Goal: Task Accomplishment & Management: Use online tool/utility

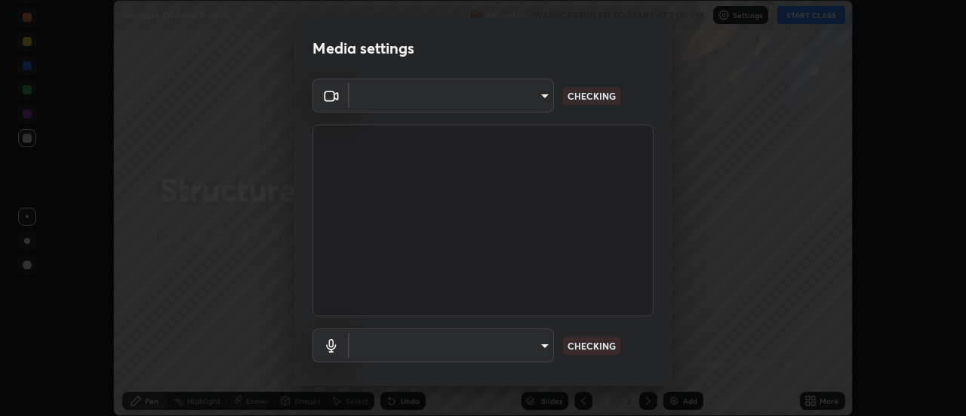
scroll to position [416, 966]
type input "4eebad9fb2b760257747d3faba0537f77ebfd590b97cb0ff6e10e17389be776b"
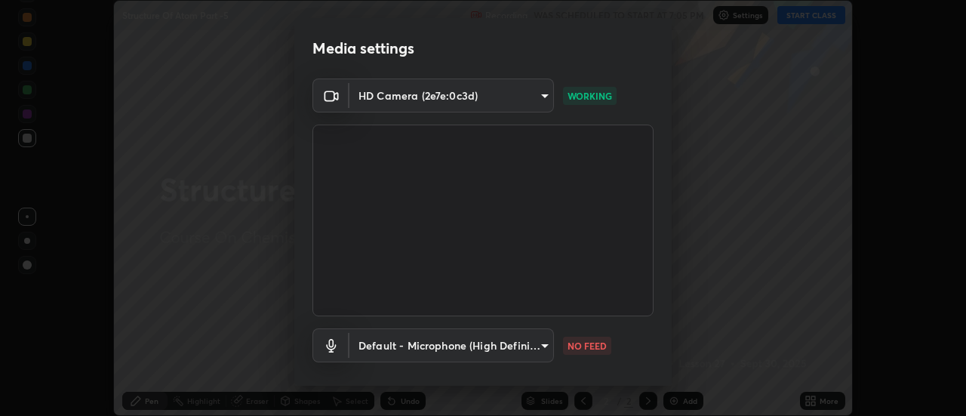
click at [517, 345] on body "Erase all Structure Of Atom Part -5 Recording WAS SCHEDULED TO START AT 7:05 PM…" at bounding box center [483, 208] width 966 height 416
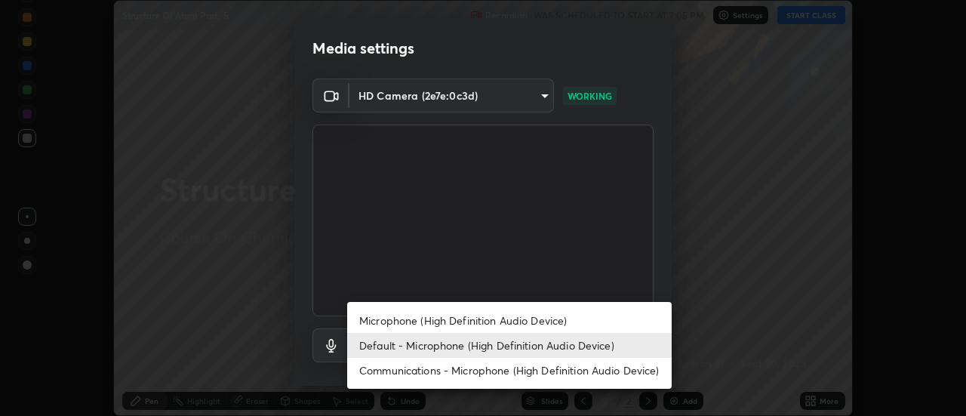
click at [415, 324] on li "Microphone (High Definition Audio Device)" at bounding box center [509, 320] width 324 height 25
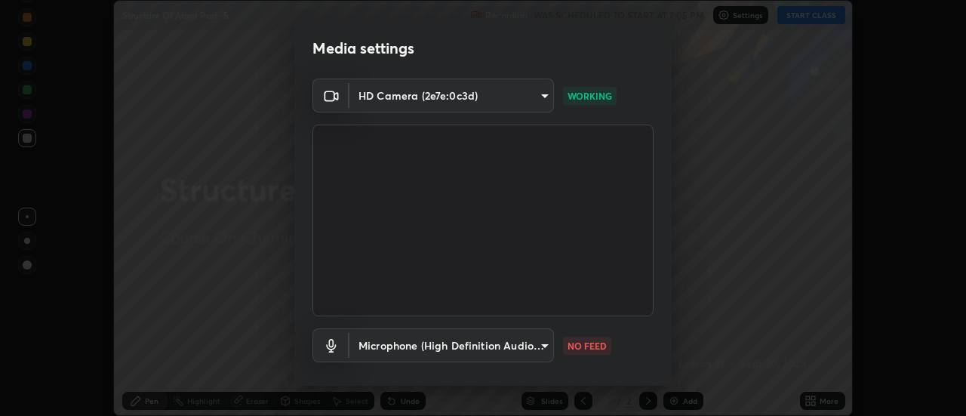
click at [421, 348] on body "Erase all Structure Of Atom Part -5 Recording WAS SCHEDULED TO START AT 7:05 PM…" at bounding box center [483, 208] width 966 height 416
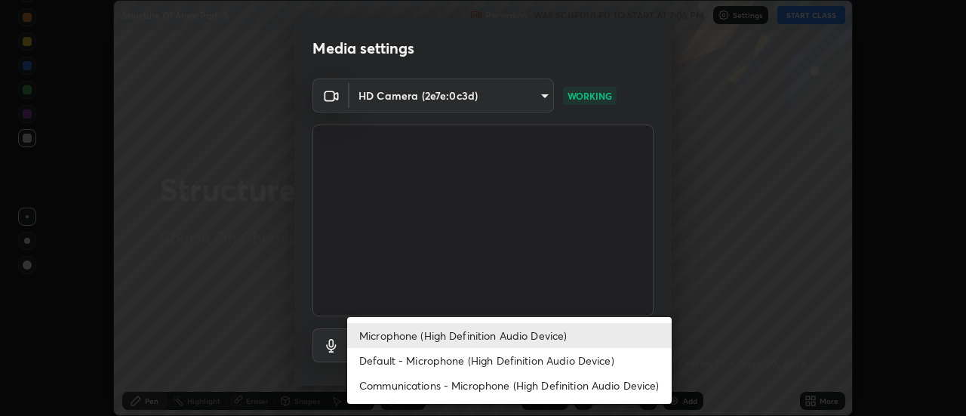
click at [387, 361] on li "Default - Microphone (High Definition Audio Device)" at bounding box center [509, 360] width 324 height 25
type input "default"
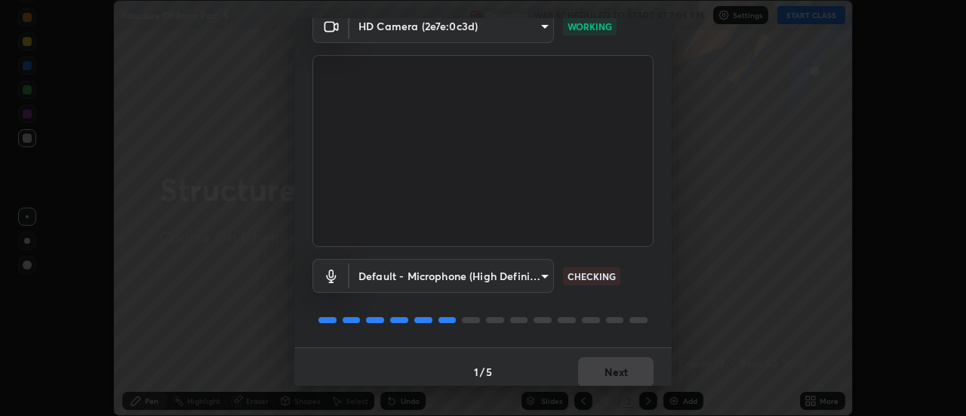
scroll to position [79, 0]
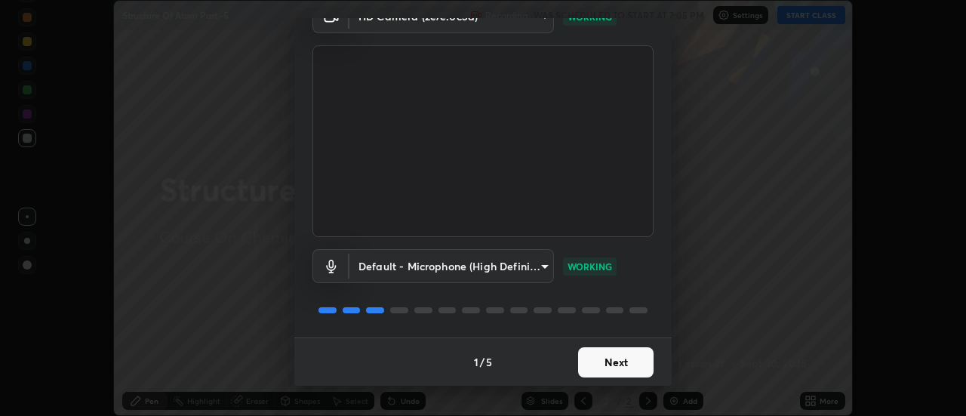
click at [596, 359] on button "Next" at bounding box center [615, 362] width 75 height 30
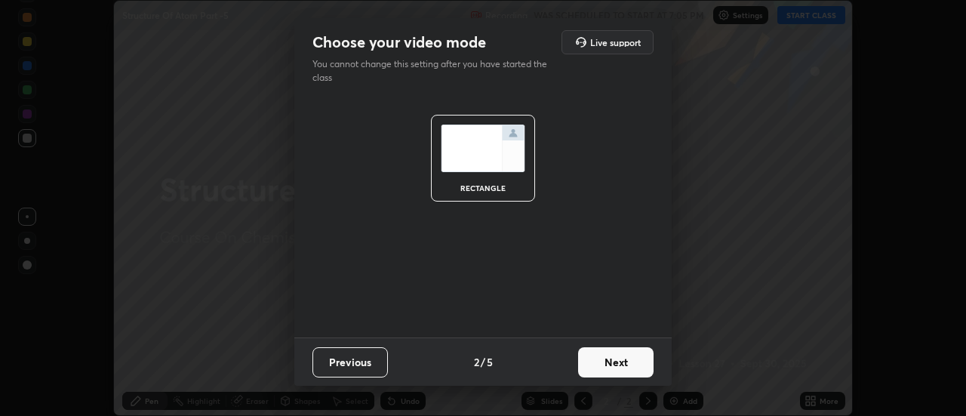
scroll to position [0, 0]
click at [616, 371] on button "Next" at bounding box center [615, 362] width 75 height 30
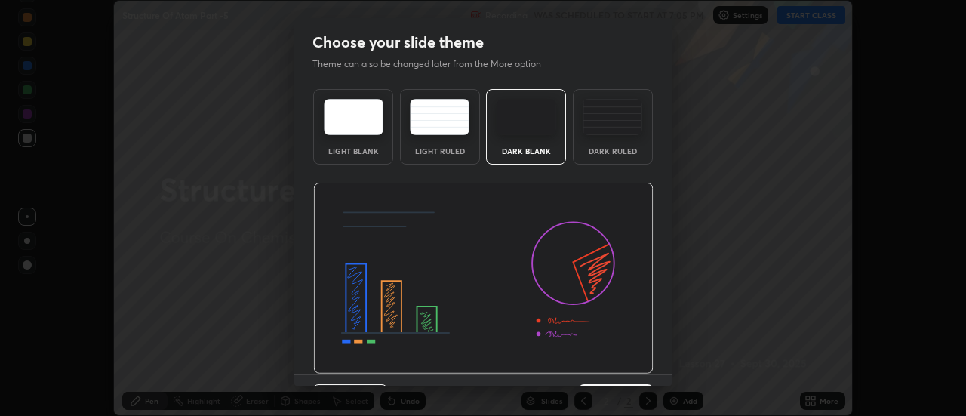
scroll to position [37, 0]
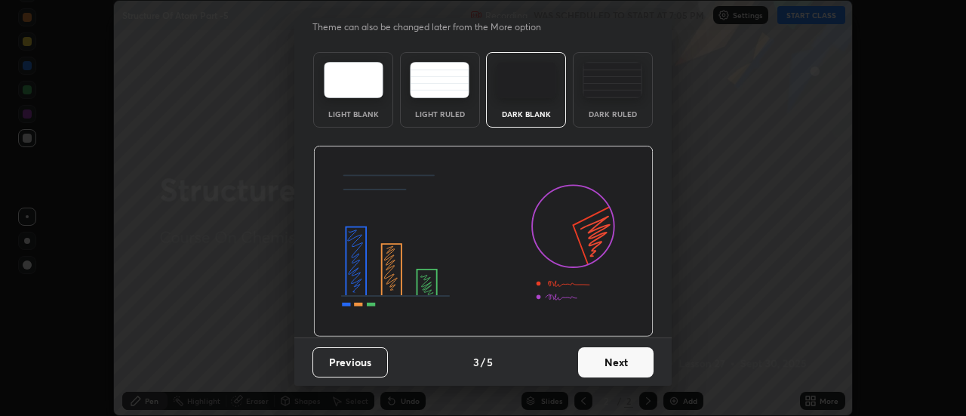
click at [607, 365] on button "Next" at bounding box center [615, 362] width 75 height 30
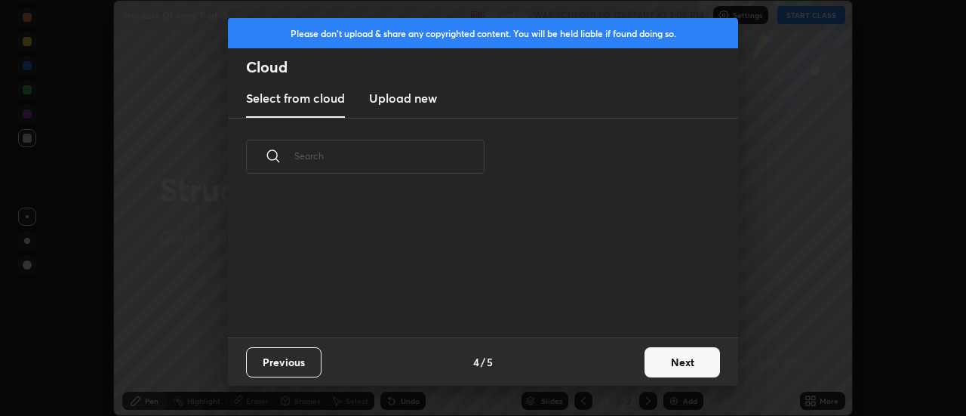
scroll to position [142, 484]
click at [652, 364] on button "Next" at bounding box center [681, 362] width 75 height 30
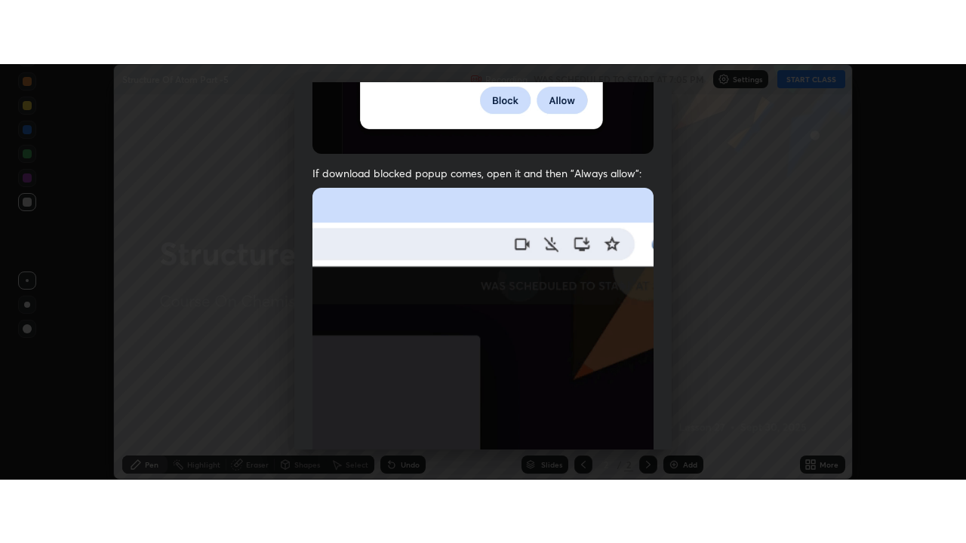
scroll to position [387, 0]
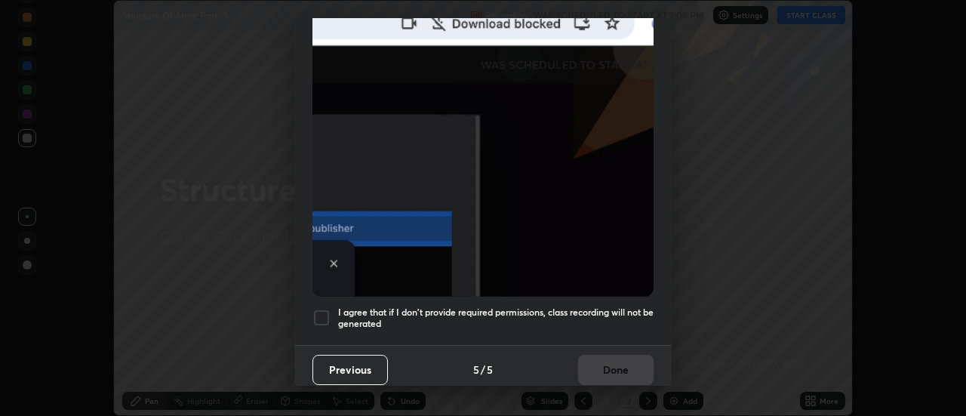
click at [322, 314] on div at bounding box center [321, 318] width 18 height 18
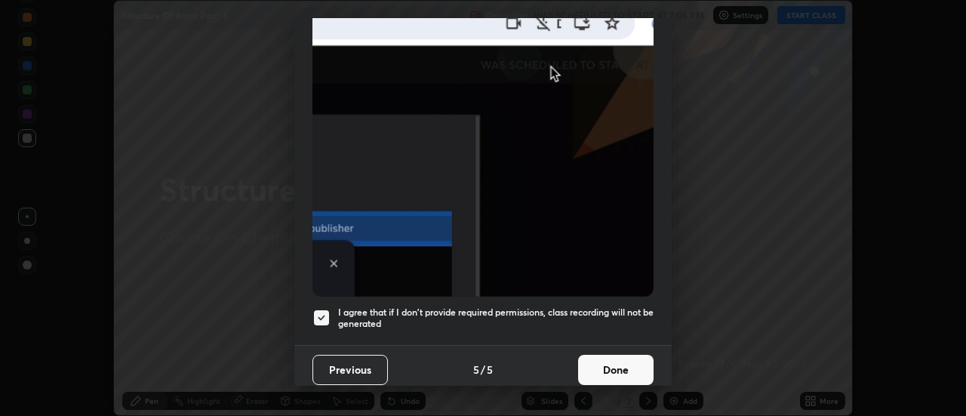
click at [591, 370] on button "Done" at bounding box center [615, 370] width 75 height 30
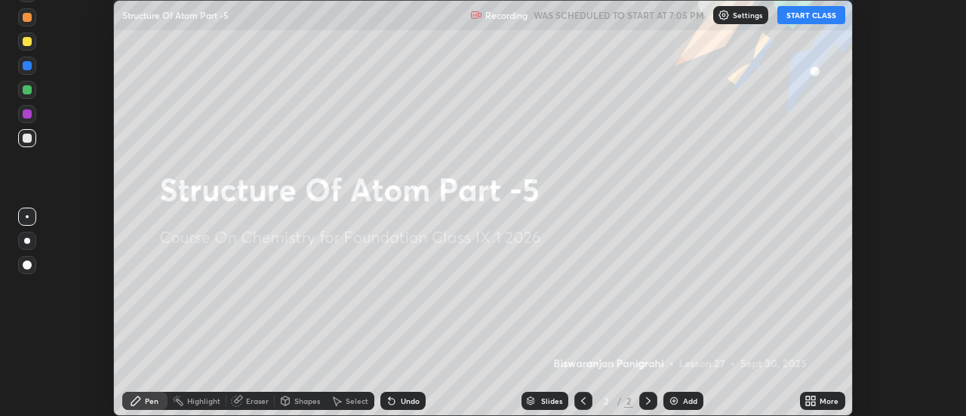
click at [676, 407] on div "Add" at bounding box center [683, 400] width 40 height 18
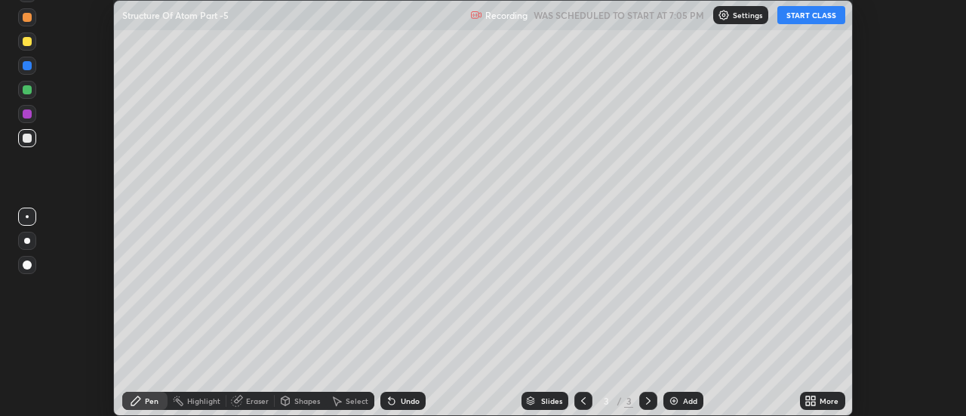
click at [818, 402] on div "More" at bounding box center [822, 400] width 45 height 18
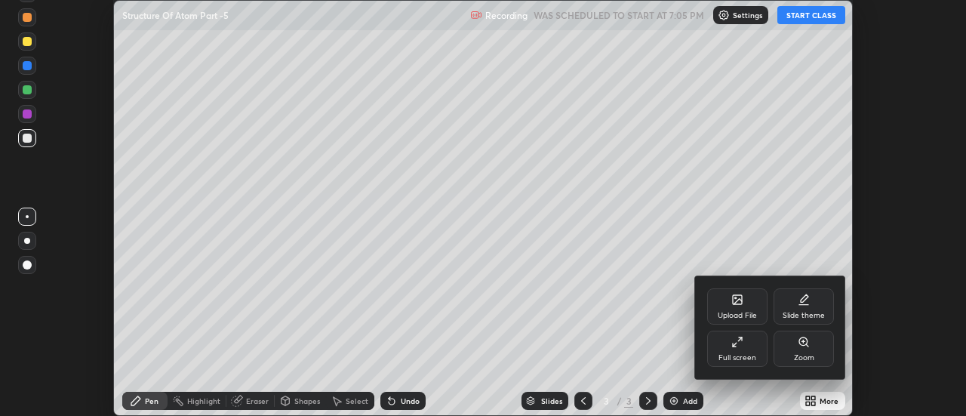
click at [739, 354] on div "Full screen" at bounding box center [737, 358] width 38 height 8
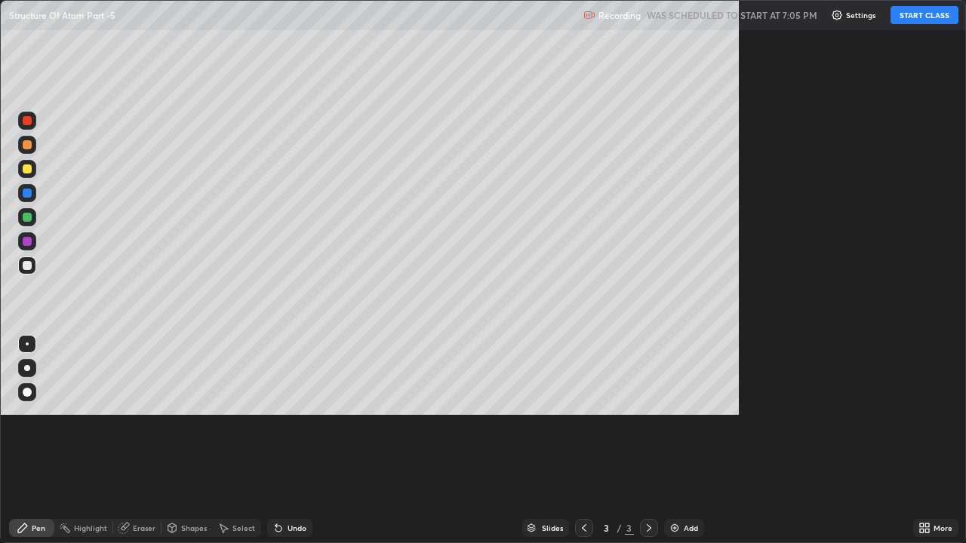
scroll to position [543, 966]
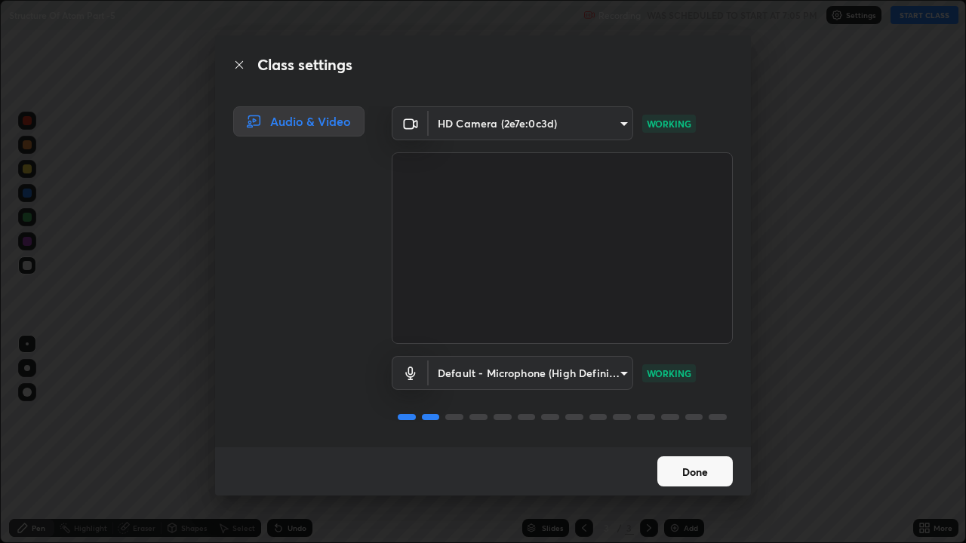
click at [680, 415] on button "Done" at bounding box center [694, 471] width 75 height 30
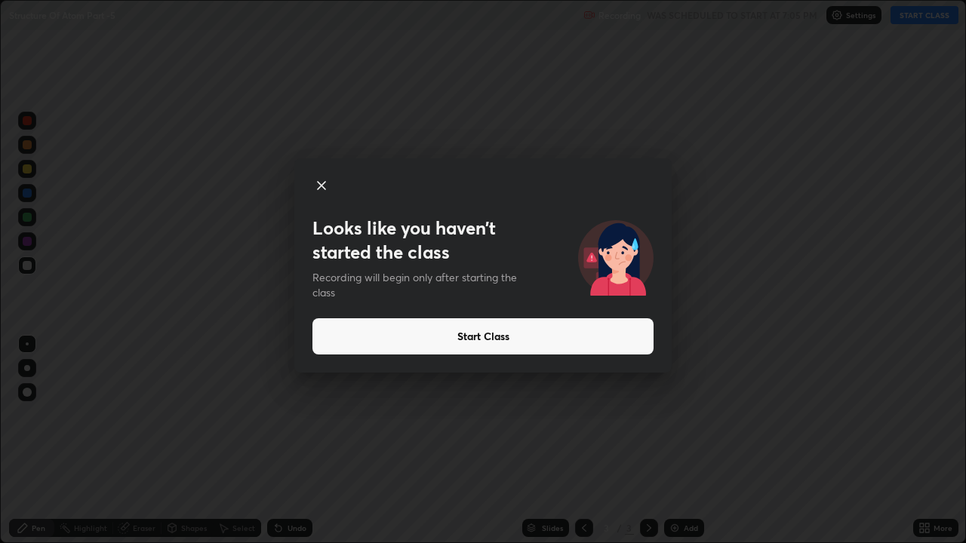
click at [323, 187] on icon at bounding box center [322, 186] width 8 height 8
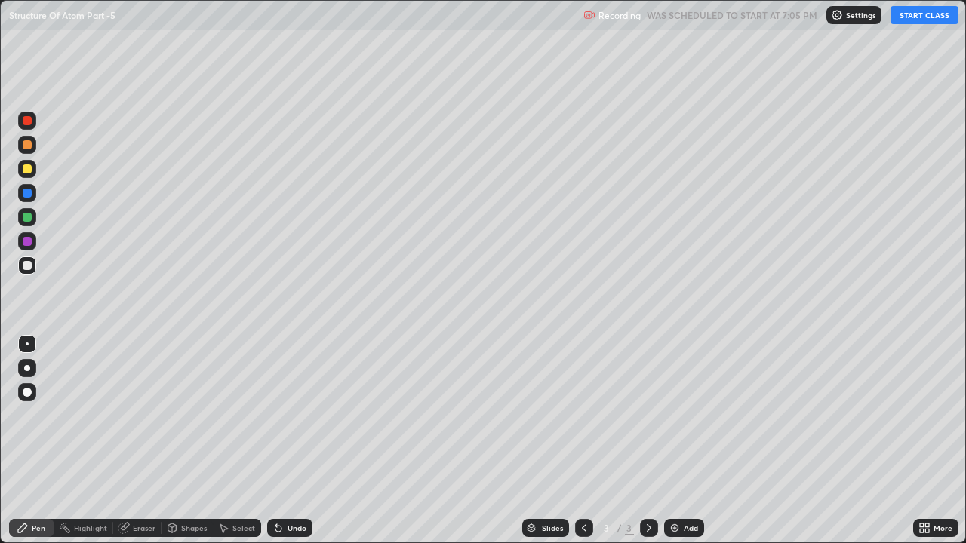
click at [916, 16] on button "START CLASS" at bounding box center [924, 15] width 68 height 18
click at [27, 368] on div at bounding box center [27, 368] width 6 height 6
click at [276, 415] on icon at bounding box center [278, 529] width 6 height 6
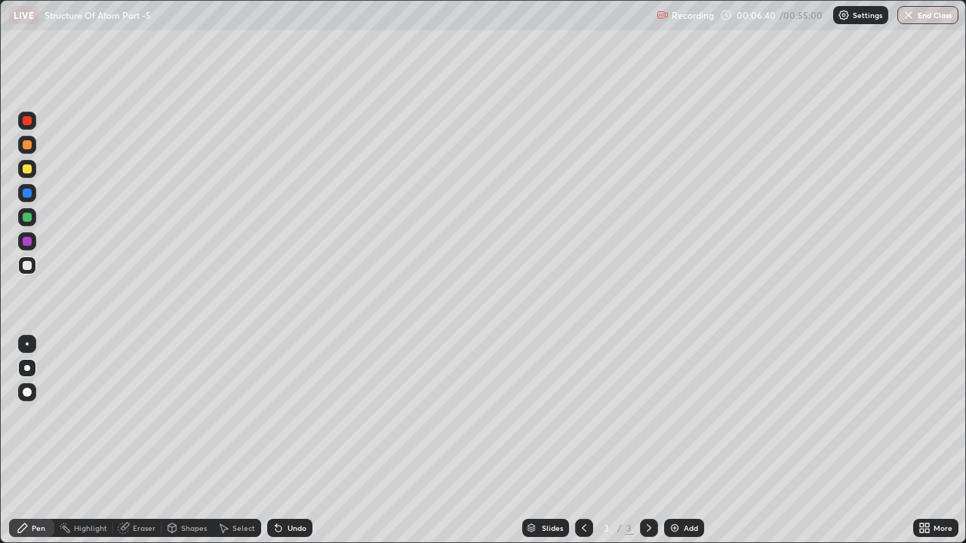
click at [29, 172] on div at bounding box center [27, 168] width 9 height 9
click at [29, 269] on div at bounding box center [27, 265] width 9 height 9
click at [24, 173] on div at bounding box center [27, 168] width 9 height 9
click at [27, 148] on div at bounding box center [27, 144] width 9 height 9
click at [26, 267] on div at bounding box center [27, 265] width 9 height 9
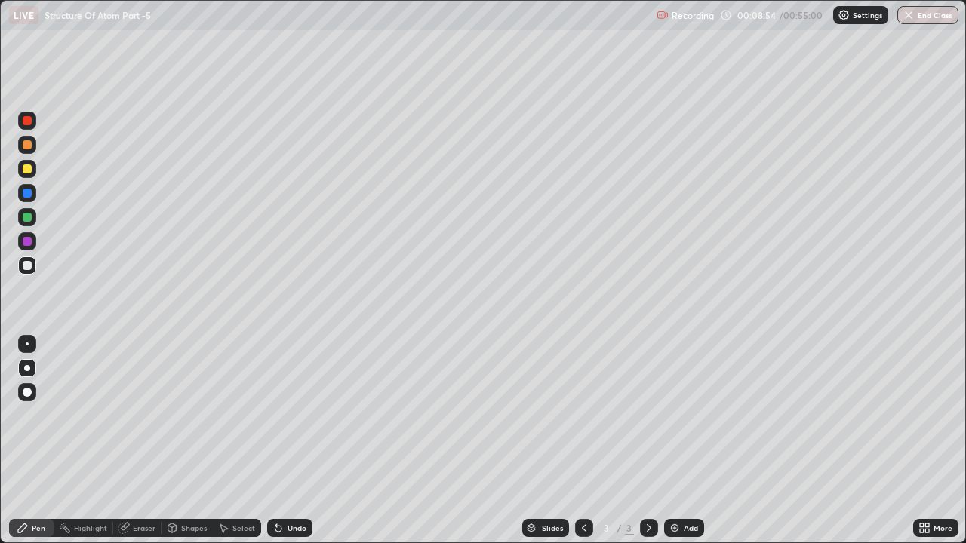
click at [29, 175] on div at bounding box center [27, 169] width 18 height 18
click at [24, 269] on div at bounding box center [27, 265] width 9 height 9
click at [28, 175] on div at bounding box center [27, 169] width 18 height 18
click at [294, 415] on div "Undo" at bounding box center [296, 528] width 19 height 8
click at [27, 150] on div at bounding box center [27, 145] width 18 height 18
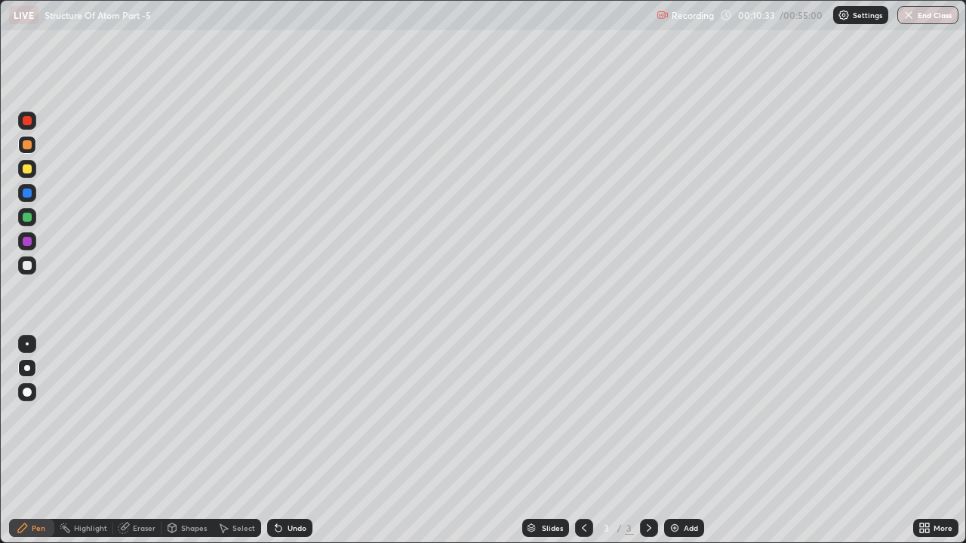
click at [296, 415] on div "Undo" at bounding box center [296, 528] width 19 height 8
click at [291, 415] on div "Undo" at bounding box center [296, 528] width 19 height 8
click at [294, 415] on div "Undo" at bounding box center [296, 528] width 19 height 8
click at [290, 415] on div "Undo" at bounding box center [296, 528] width 19 height 8
click at [296, 415] on div "Undo" at bounding box center [296, 528] width 19 height 8
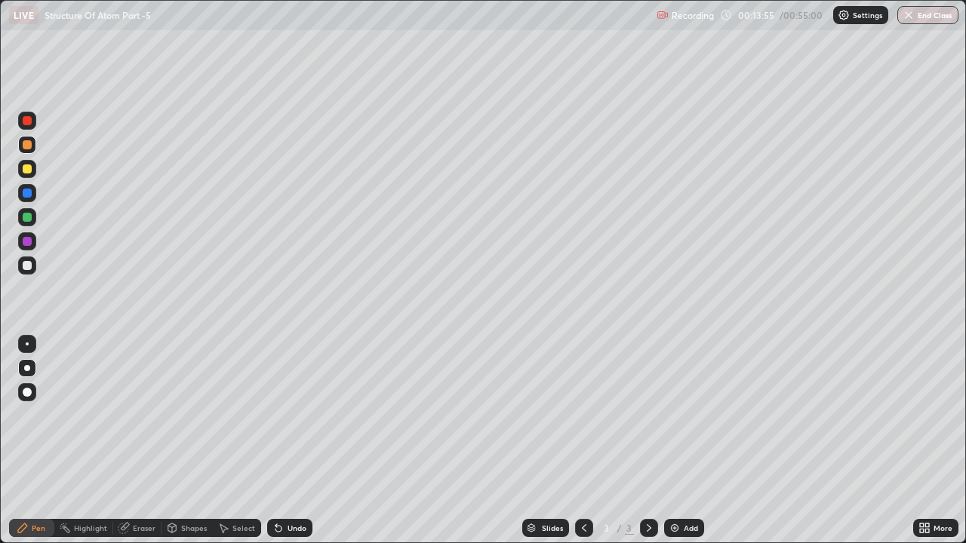
click at [33, 269] on div at bounding box center [27, 265] width 18 height 18
click at [680, 415] on div "Add" at bounding box center [684, 528] width 40 height 18
click at [277, 415] on icon at bounding box center [278, 529] width 6 height 6
click at [278, 415] on icon at bounding box center [278, 528] width 12 height 12
click at [276, 415] on icon at bounding box center [278, 529] width 6 height 6
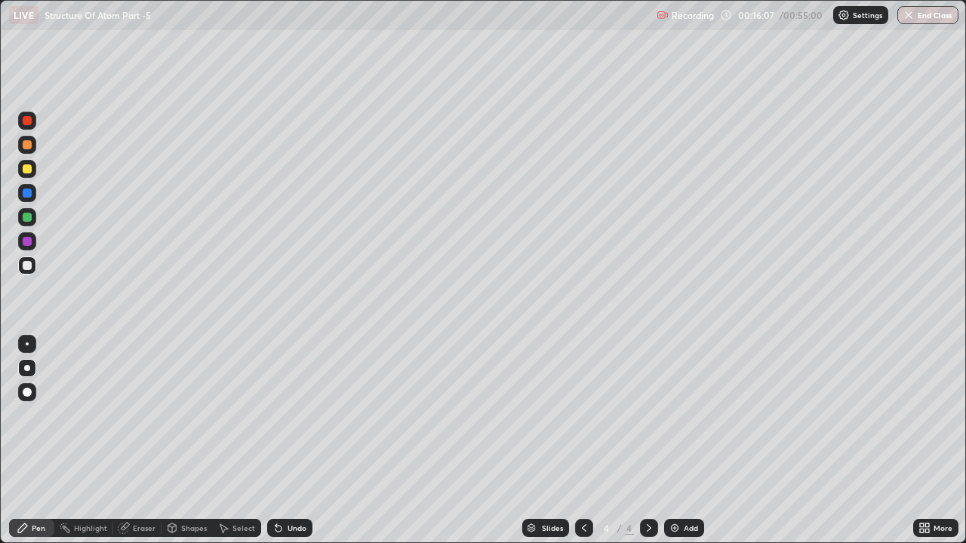
click at [287, 415] on div "Undo" at bounding box center [296, 528] width 19 height 8
click at [284, 415] on div "Undo" at bounding box center [289, 528] width 45 height 18
click at [118, 415] on icon at bounding box center [123, 528] width 10 height 10
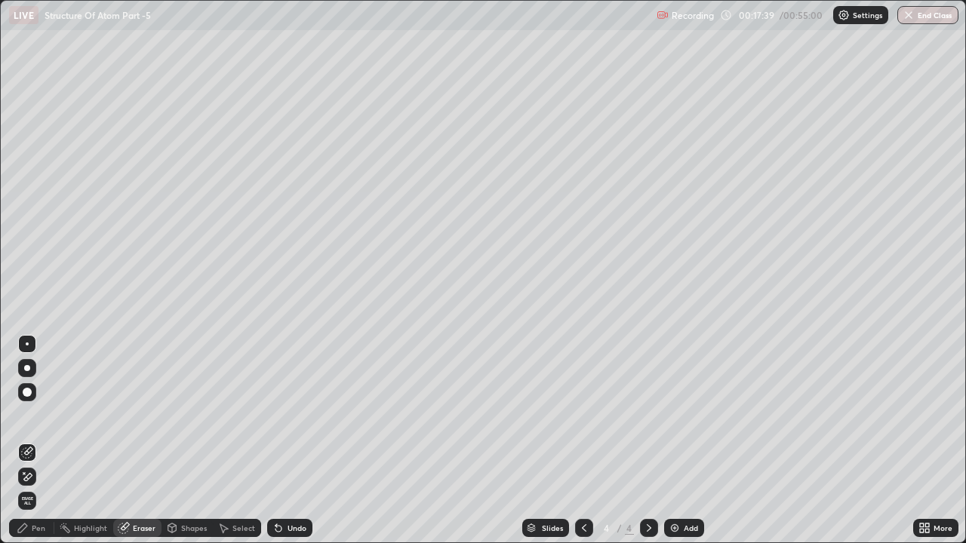
click at [29, 415] on div "Pen" at bounding box center [31, 528] width 45 height 18
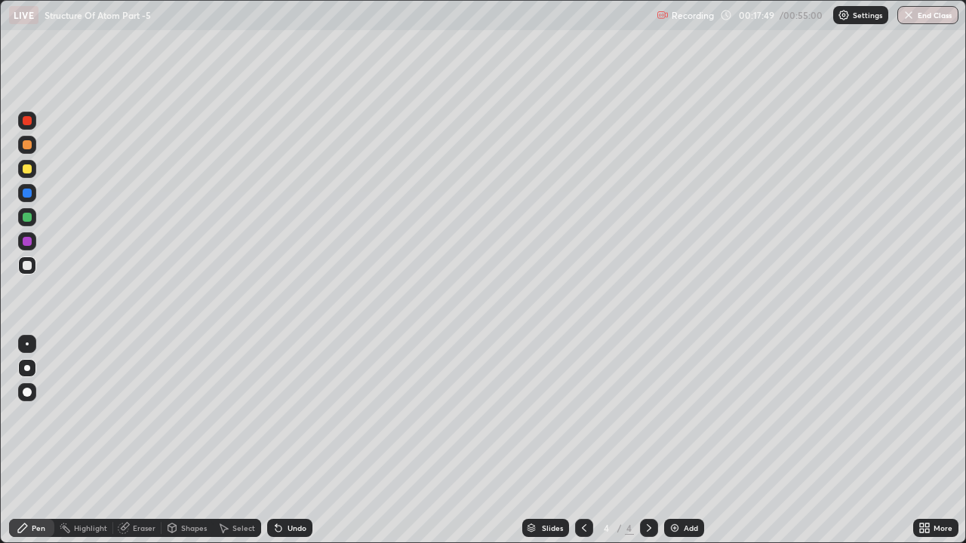
click at [29, 216] on div at bounding box center [27, 217] width 9 height 9
click at [275, 415] on icon at bounding box center [278, 529] width 6 height 6
click at [34, 177] on div at bounding box center [27, 169] width 18 height 18
click at [152, 415] on div "Eraser" at bounding box center [137, 528] width 48 height 18
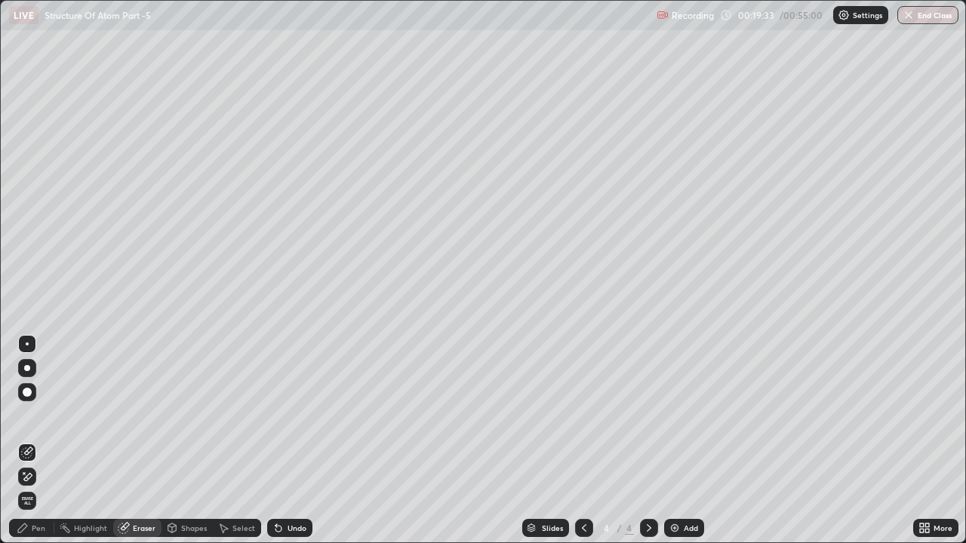
click at [47, 415] on div "Pen" at bounding box center [31, 528] width 45 height 18
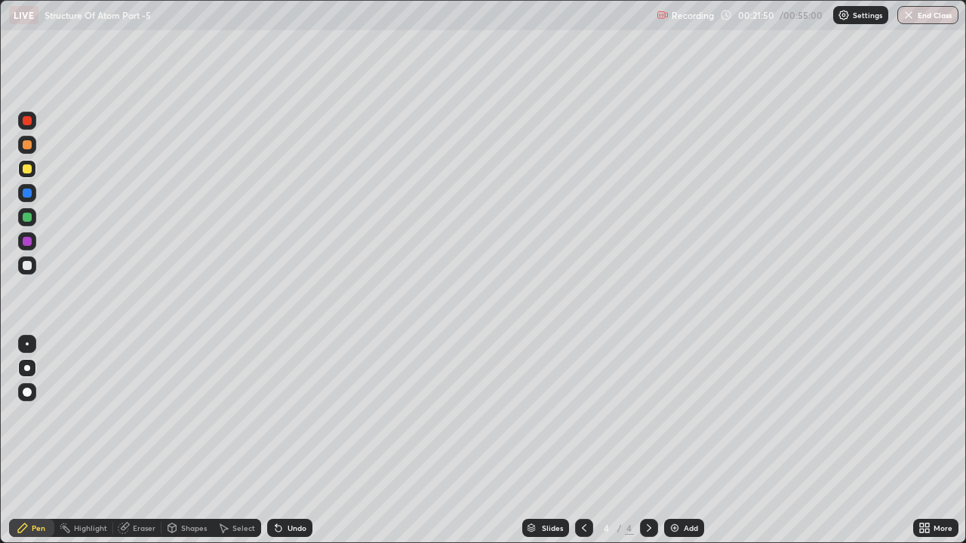
click at [291, 415] on div "Undo" at bounding box center [296, 528] width 19 height 8
click at [296, 415] on div "Undo" at bounding box center [289, 528] width 45 height 18
click at [287, 415] on div "Undo" at bounding box center [296, 528] width 19 height 8
click at [296, 415] on div "Undo" at bounding box center [296, 528] width 19 height 8
click at [670, 415] on img at bounding box center [674, 528] width 12 height 12
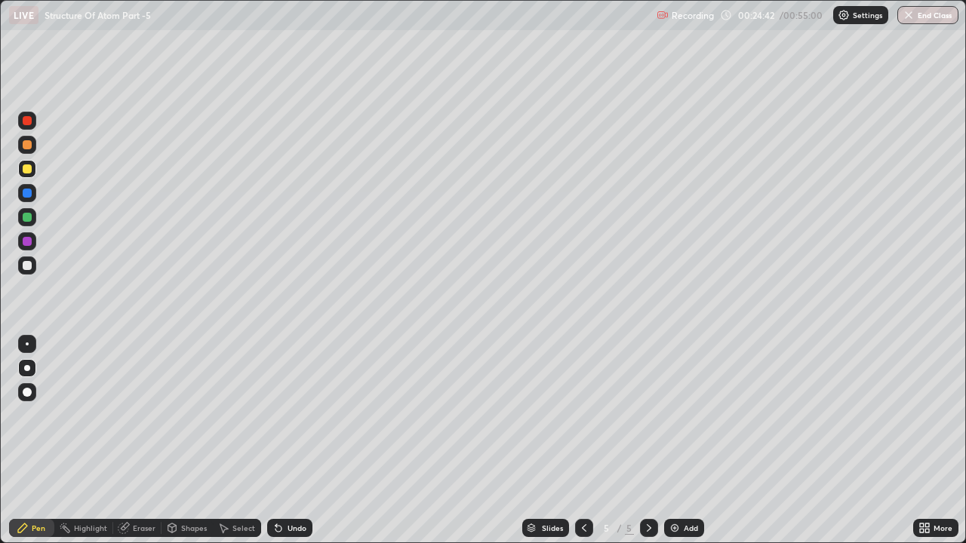
click at [28, 266] on div at bounding box center [27, 265] width 9 height 9
click at [28, 145] on div at bounding box center [27, 144] width 9 height 9
click at [25, 170] on div at bounding box center [27, 168] width 9 height 9
click at [25, 269] on div at bounding box center [27, 265] width 9 height 9
click at [31, 177] on div at bounding box center [27, 169] width 18 height 18
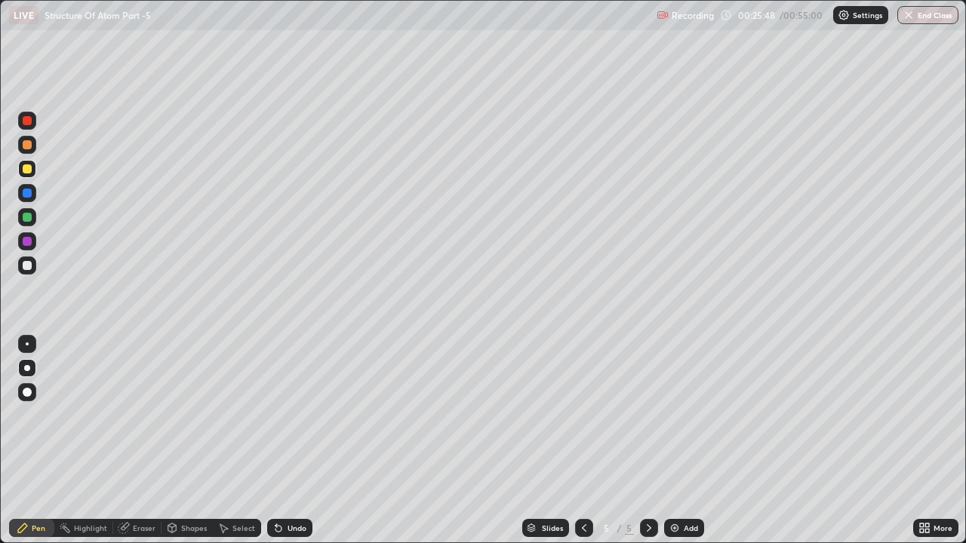
click at [28, 269] on div at bounding box center [27, 265] width 9 height 9
click at [294, 415] on div "Undo" at bounding box center [296, 528] width 19 height 8
click at [291, 415] on div "Undo" at bounding box center [296, 528] width 19 height 8
click at [25, 143] on div at bounding box center [27, 144] width 9 height 9
click at [26, 268] on div at bounding box center [27, 265] width 9 height 9
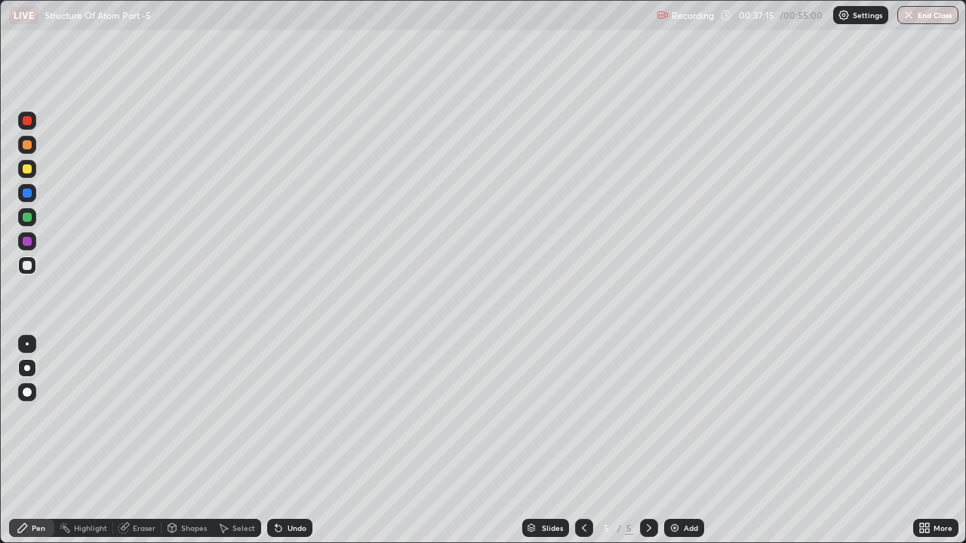
click at [299, 415] on div "Undo" at bounding box center [296, 528] width 19 height 8
click at [293, 415] on div "Undo" at bounding box center [296, 528] width 19 height 8
click at [26, 244] on div at bounding box center [27, 241] width 9 height 9
click at [914, 415] on div "More" at bounding box center [935, 528] width 45 height 30
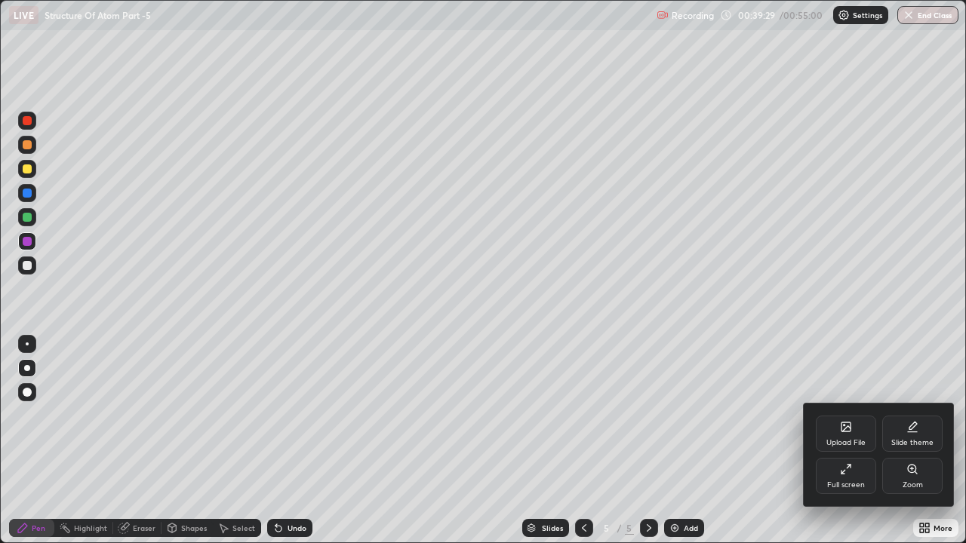
click at [904, 415] on div at bounding box center [483, 271] width 966 height 543
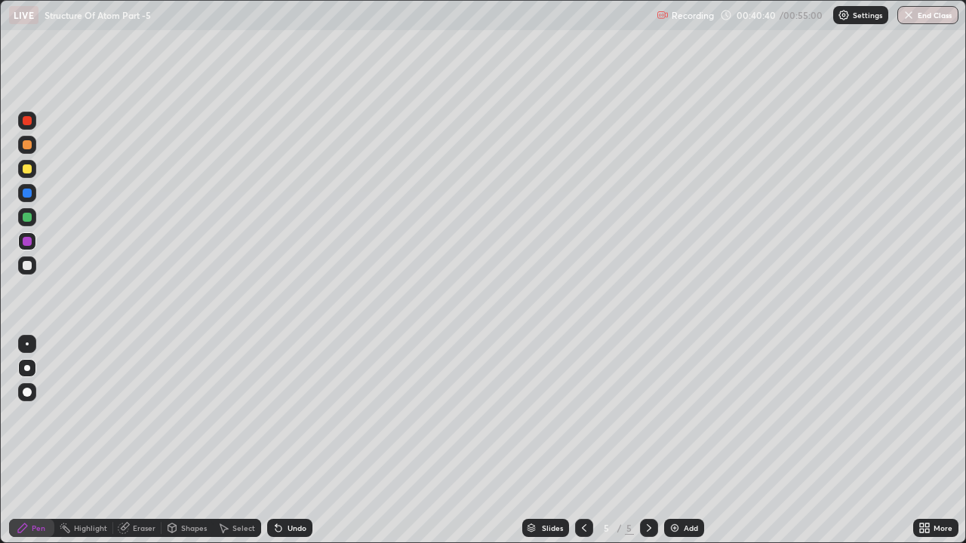
click at [673, 415] on div "Add" at bounding box center [684, 528] width 40 height 18
click at [28, 169] on div at bounding box center [27, 168] width 9 height 9
click at [287, 415] on div "Undo" at bounding box center [296, 528] width 19 height 8
click at [580, 415] on icon at bounding box center [584, 528] width 12 height 12
click at [646, 415] on icon at bounding box center [648, 528] width 5 height 8
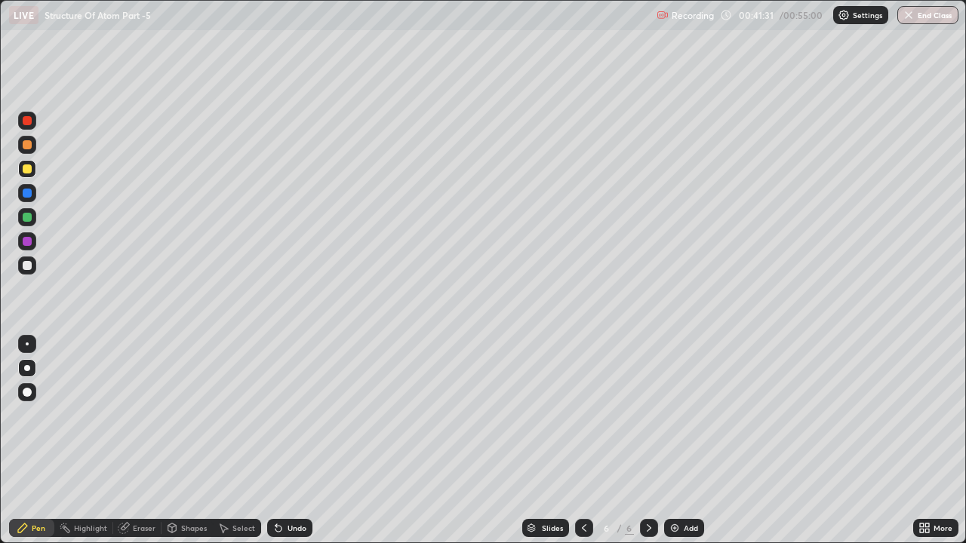
click at [32, 145] on div at bounding box center [27, 145] width 18 height 18
click at [29, 173] on div at bounding box center [27, 168] width 9 height 9
click at [30, 123] on div at bounding box center [27, 120] width 9 height 9
click at [30, 269] on div at bounding box center [27, 265] width 9 height 9
click at [287, 415] on div "Undo" at bounding box center [296, 528] width 19 height 8
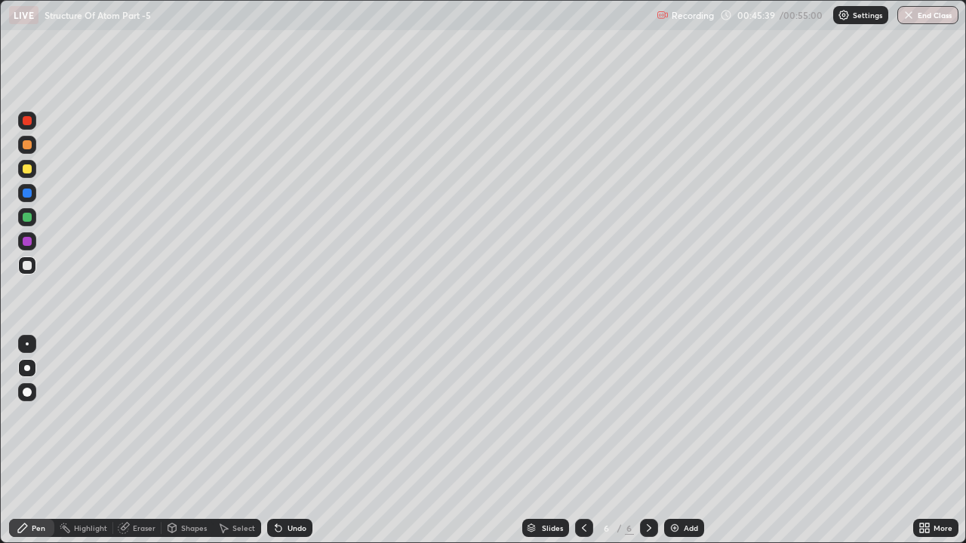
click at [285, 415] on div "Undo" at bounding box center [289, 528] width 45 height 18
click at [29, 245] on div at bounding box center [27, 241] width 9 height 9
click at [30, 220] on div at bounding box center [27, 217] width 9 height 9
click at [32, 271] on div at bounding box center [27, 265] width 18 height 18
click at [283, 415] on div "Undo" at bounding box center [289, 528] width 45 height 18
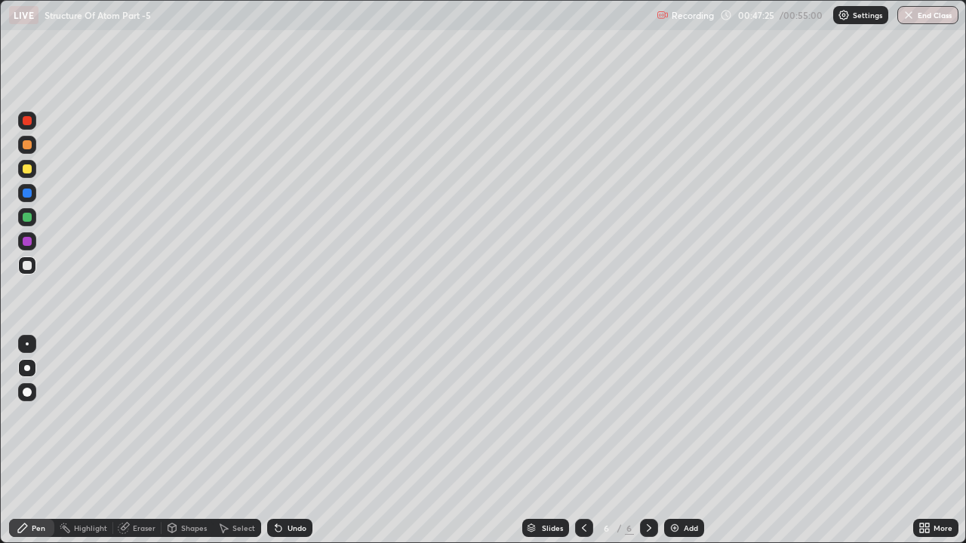
click at [27, 170] on div at bounding box center [27, 168] width 9 height 9
click at [291, 415] on div "Undo" at bounding box center [289, 528] width 45 height 18
click at [293, 415] on div "Undo" at bounding box center [289, 528] width 45 height 18
click at [29, 266] on div at bounding box center [27, 265] width 9 height 9
click at [29, 244] on div at bounding box center [27, 241] width 9 height 9
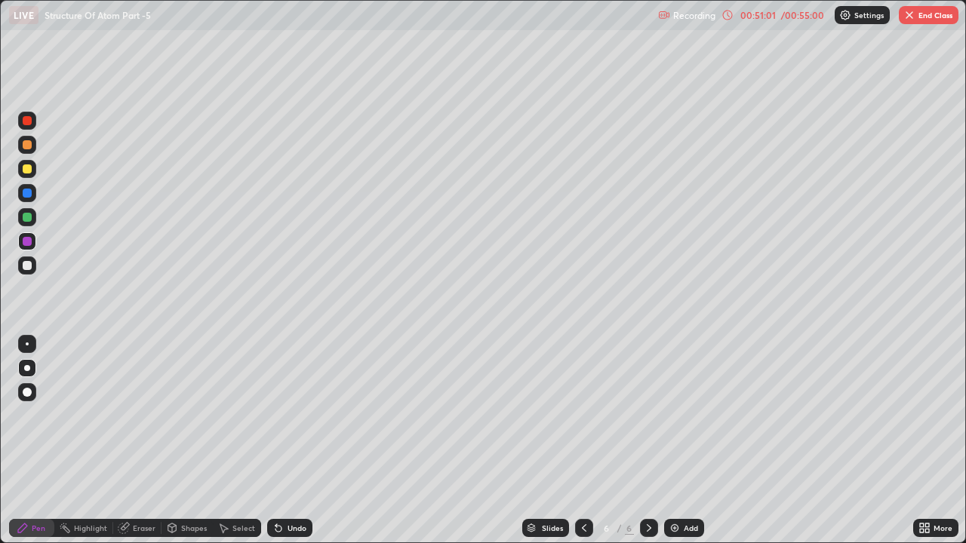
click at [930, 21] on button "End Class" at bounding box center [928, 15] width 60 height 18
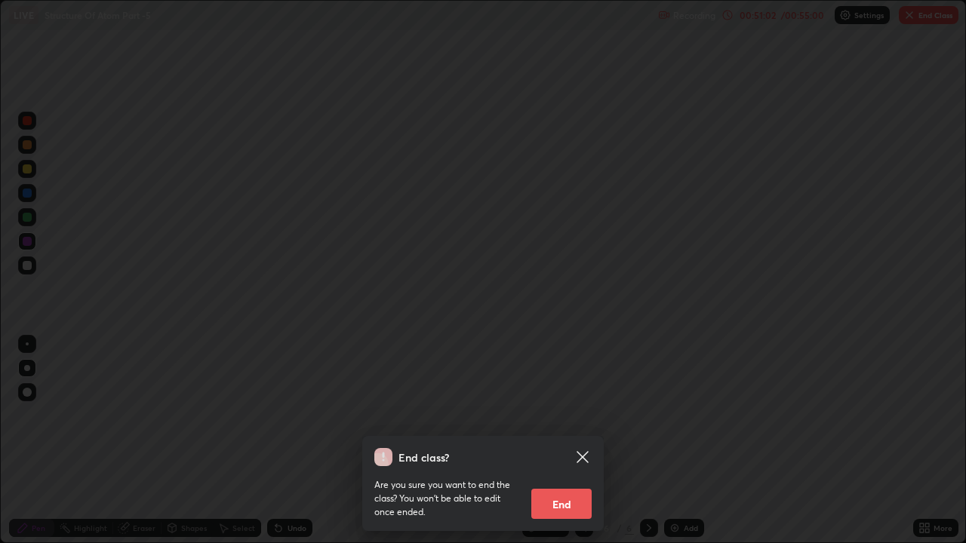
click at [573, 415] on button "End" at bounding box center [561, 504] width 60 height 30
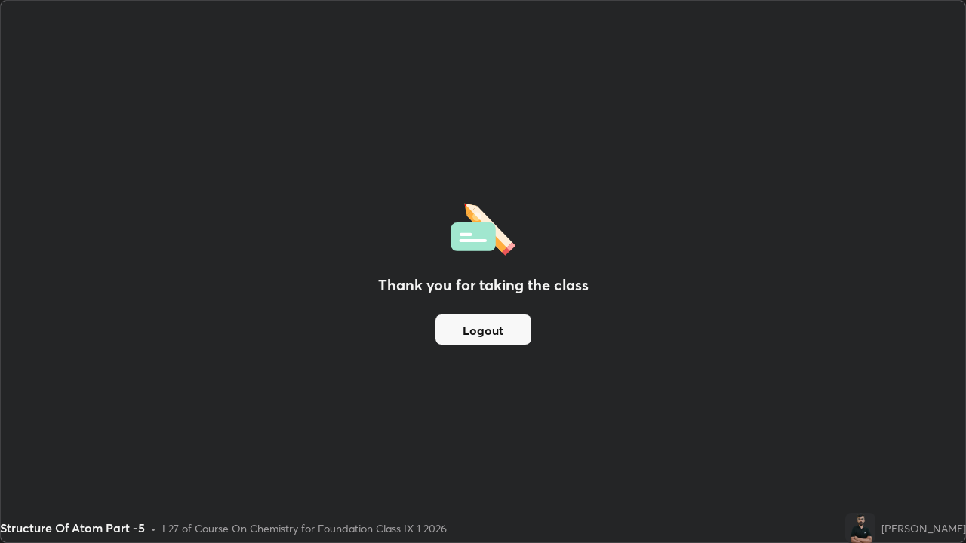
click at [490, 332] on button "Logout" at bounding box center [483, 330] width 96 height 30
